Goal: Task Accomplishment & Management: Use online tool/utility

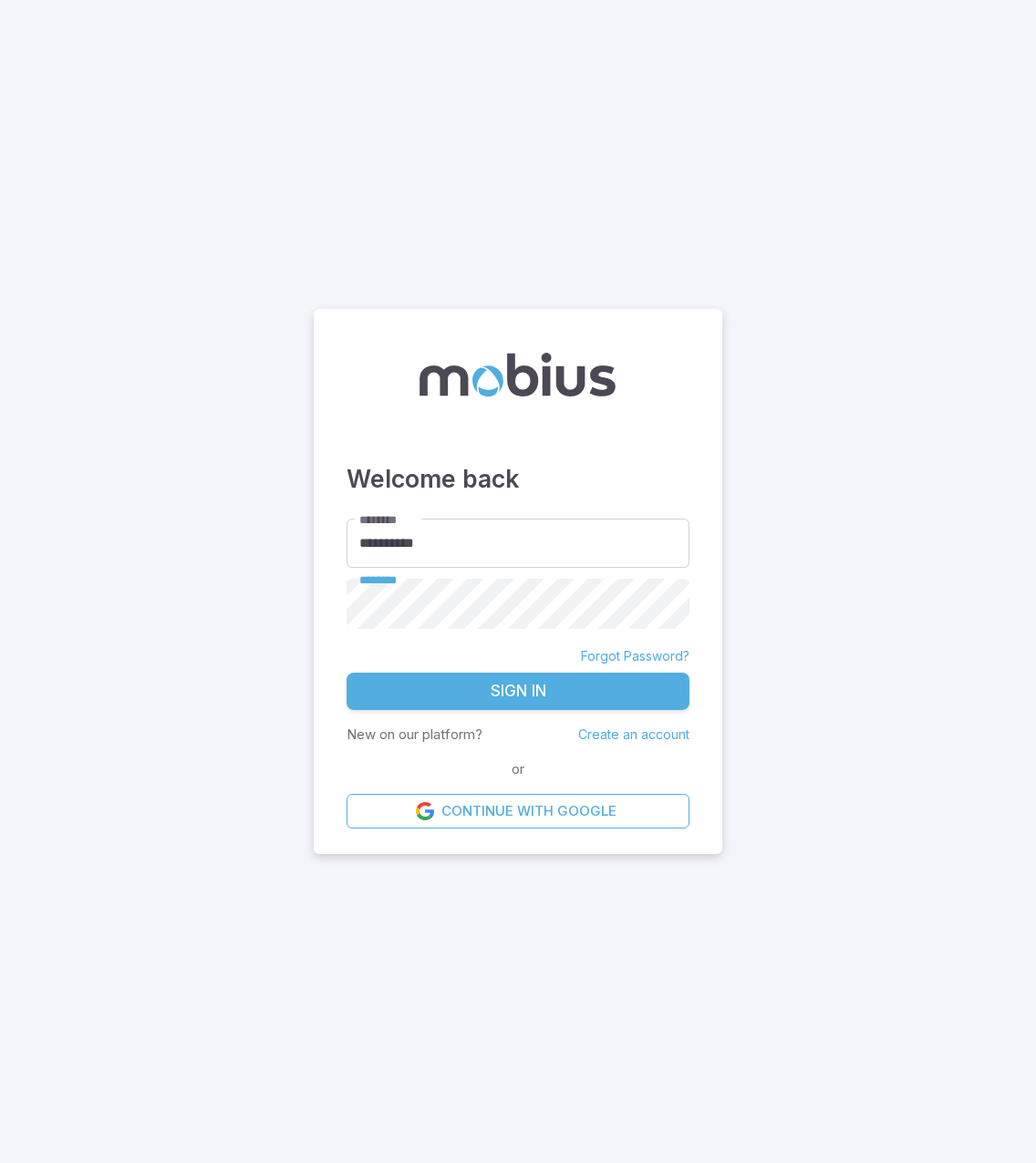
click at [347, 673] on button "Sign In" at bounding box center [518, 692] width 343 height 38
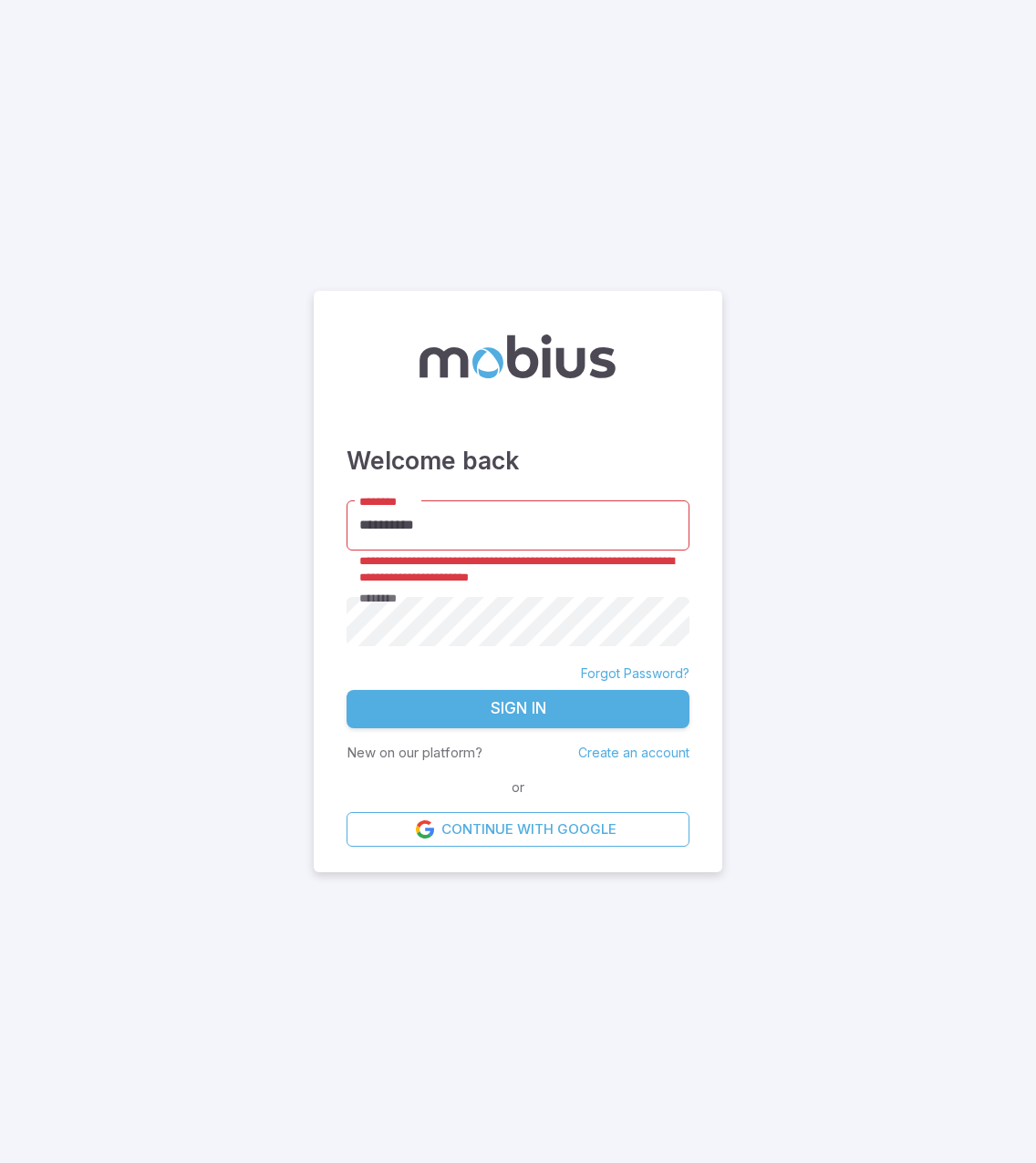
click at [374, 528] on input "**********" at bounding box center [518, 526] width 343 height 51
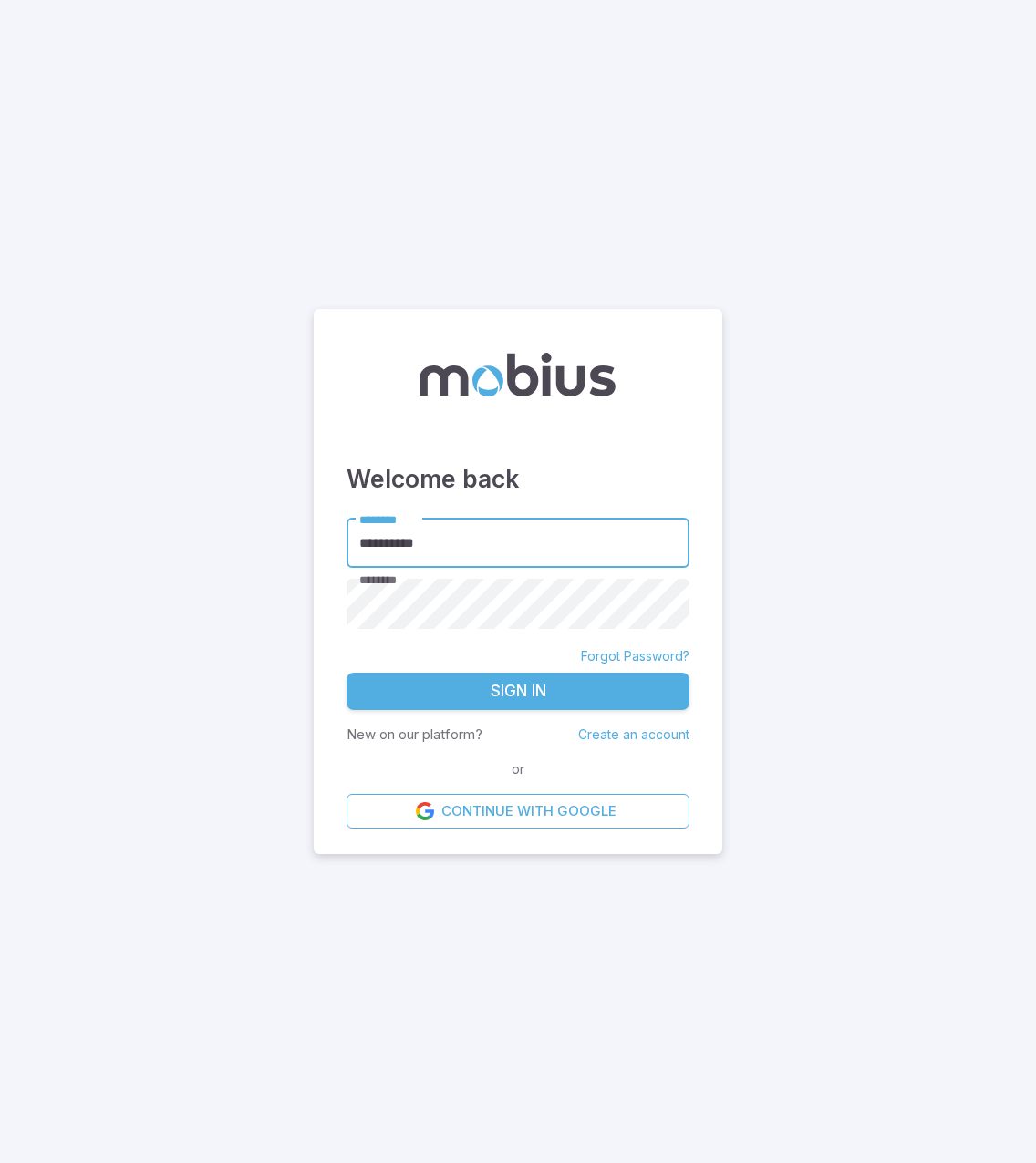
type input "**********"
click at [347, 673] on button "Sign In" at bounding box center [518, 692] width 343 height 38
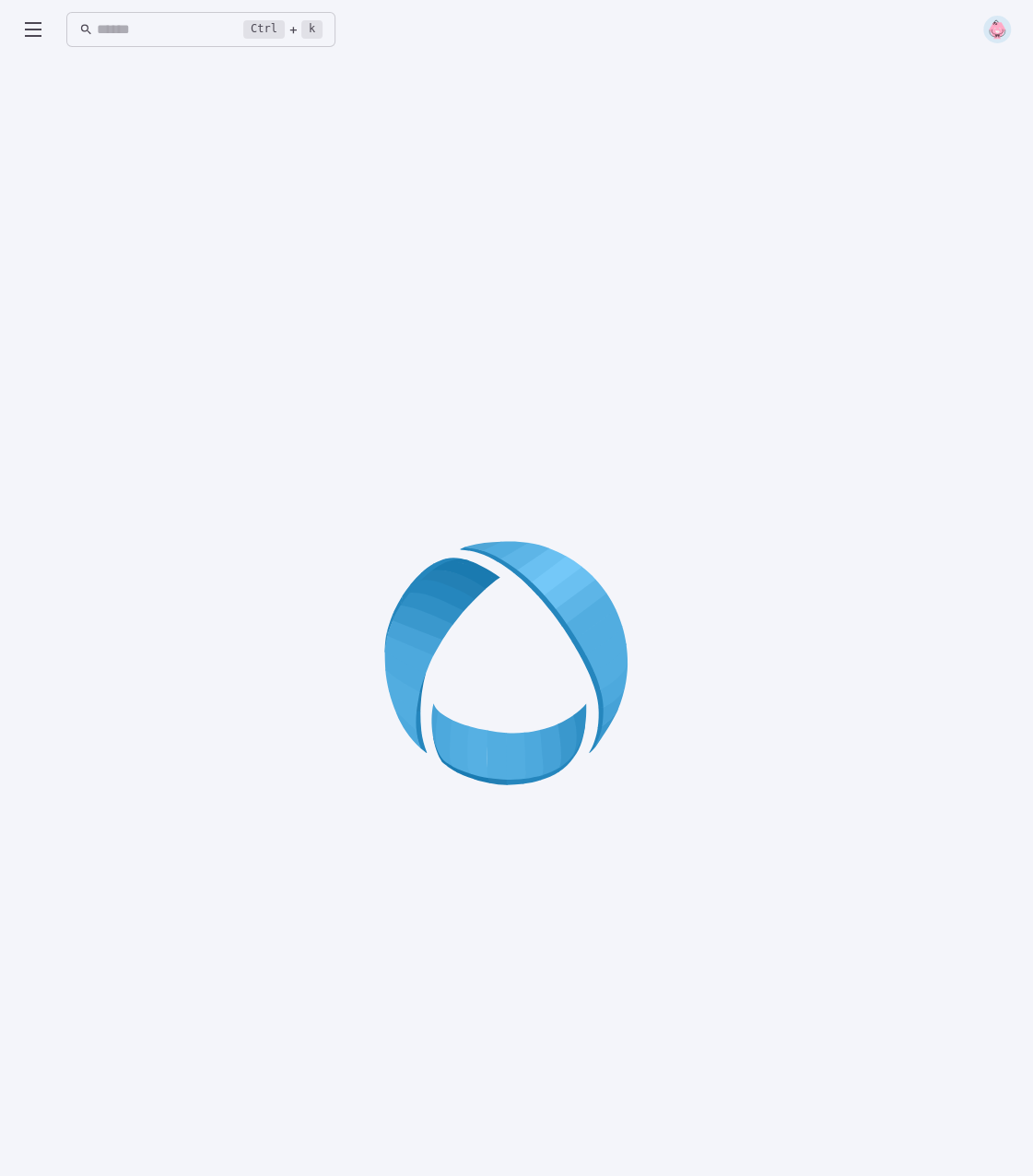
click at [472, 447] on div at bounding box center [516, 669] width 989 height 1176
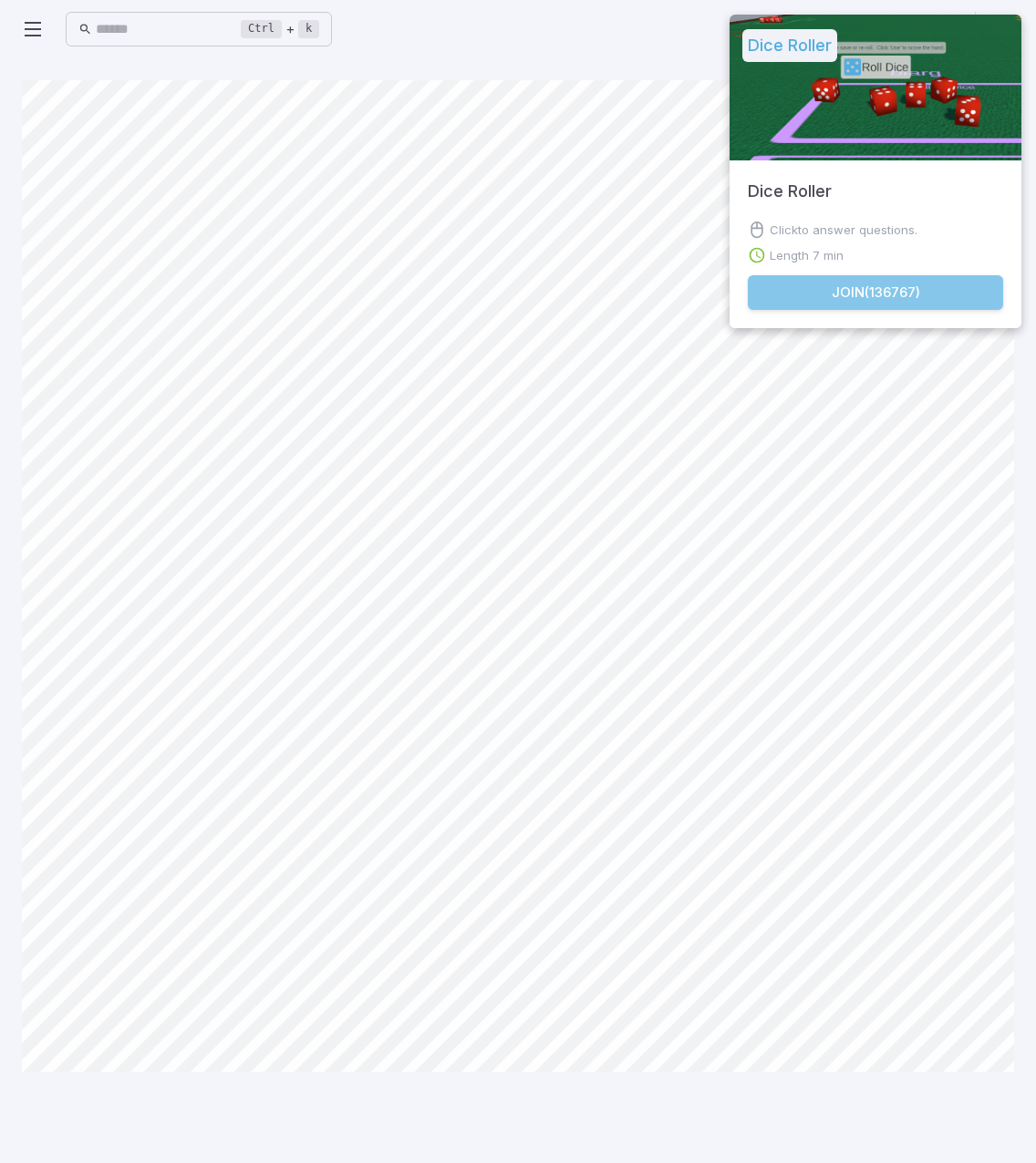
click at [876, 291] on button "Join ( 136767 )" at bounding box center [875, 292] width 256 height 35
click at [867, 287] on button "Join ( 136767 )" at bounding box center [875, 292] width 256 height 35
click at [886, 287] on button "Join - Starting ( 136767 )" at bounding box center [875, 292] width 256 height 35
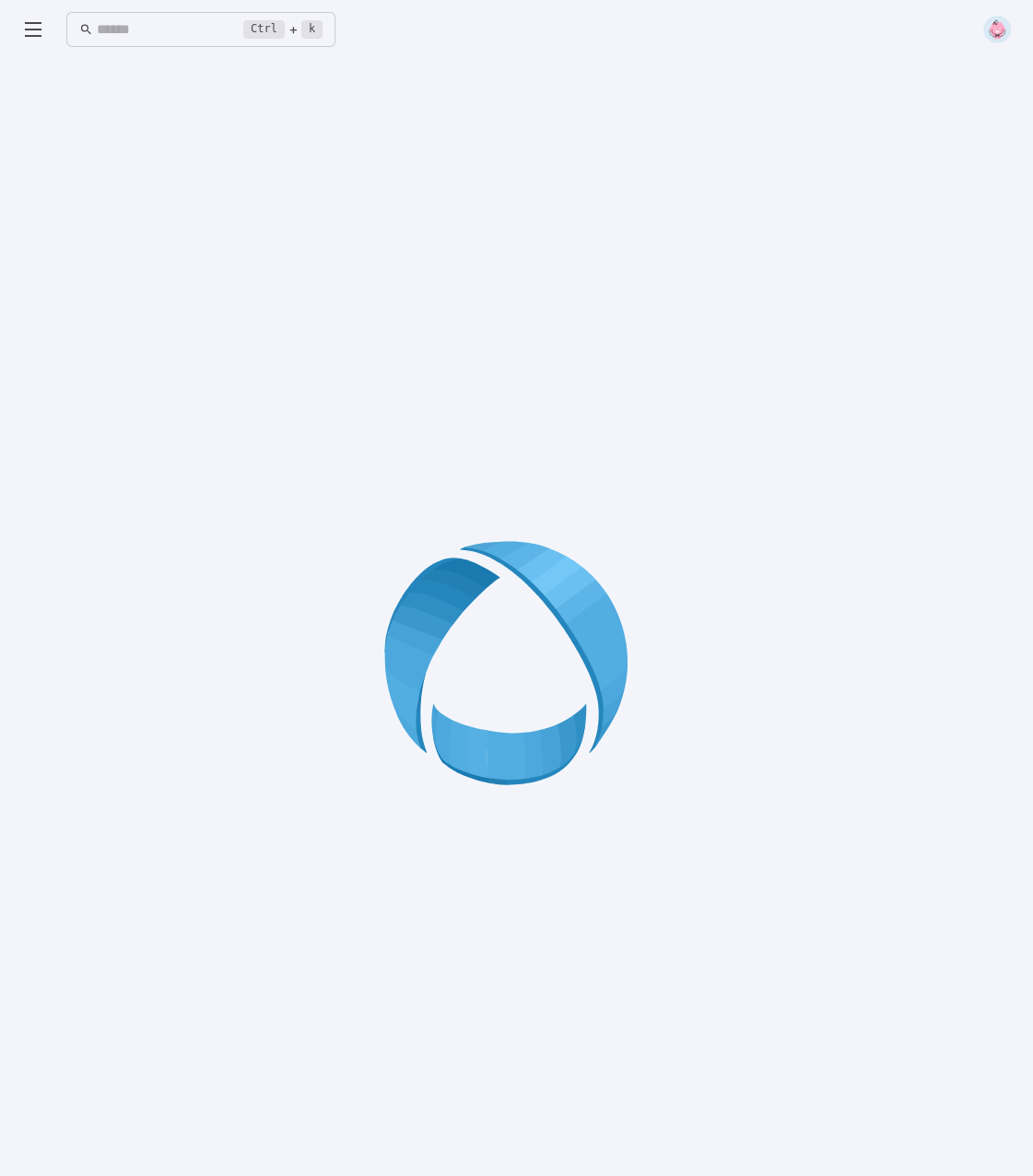
click at [284, 493] on div at bounding box center [516, 669] width 989 height 1176
click at [512, 397] on div at bounding box center [516, 669] width 989 height 1176
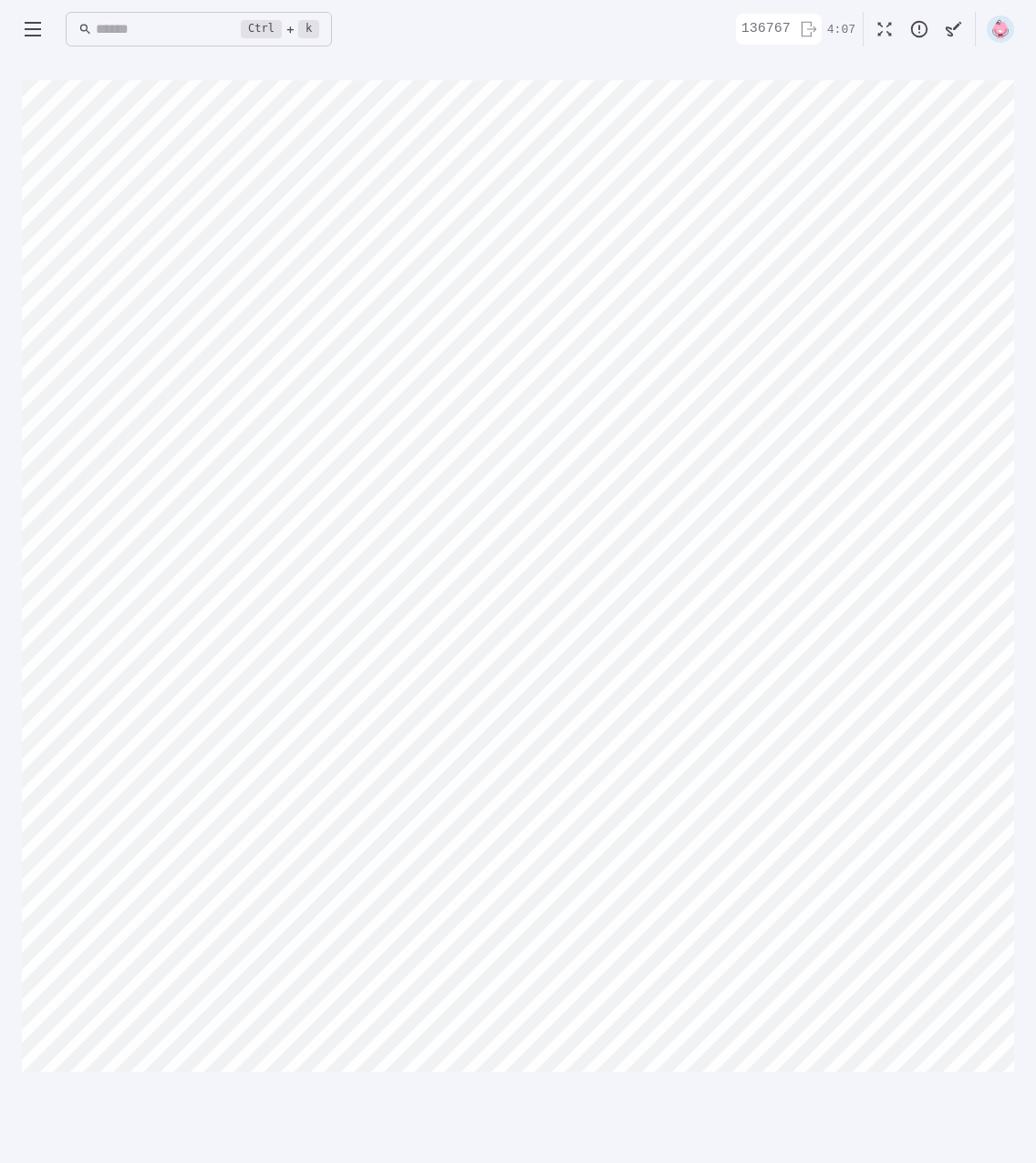
click at [635, 59] on main "Canvas actions 100 % Exit zen mode" at bounding box center [518, 611] width 1036 height 1105
